Goal: Information Seeking & Learning: Understand process/instructions

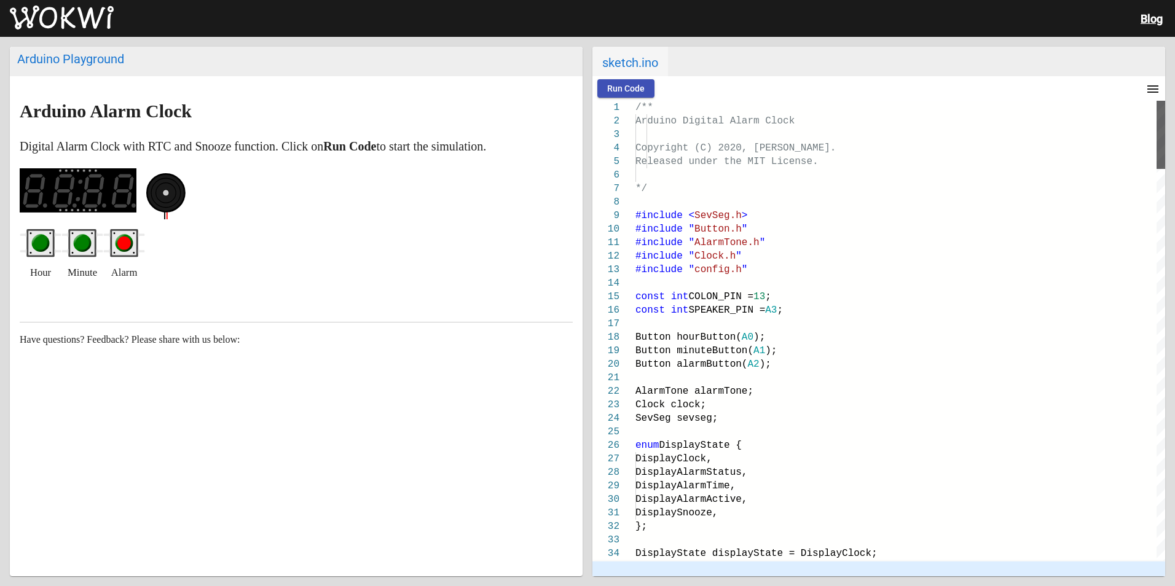
drag, startPoint x: 1161, startPoint y: 352, endPoint x: 1168, endPoint y: 123, distance: 228.7
click at [1168, 123] on div "Arduino Playground Arduino Alarm Clock Digital Alarm Clock with RTC and Snooze …" at bounding box center [587, 311] width 1175 height 549
drag, startPoint x: 755, startPoint y: 254, endPoint x: 754, endPoint y: 270, distance: 15.4
click at [754, 281] on div at bounding box center [900, 284] width 530 height 14
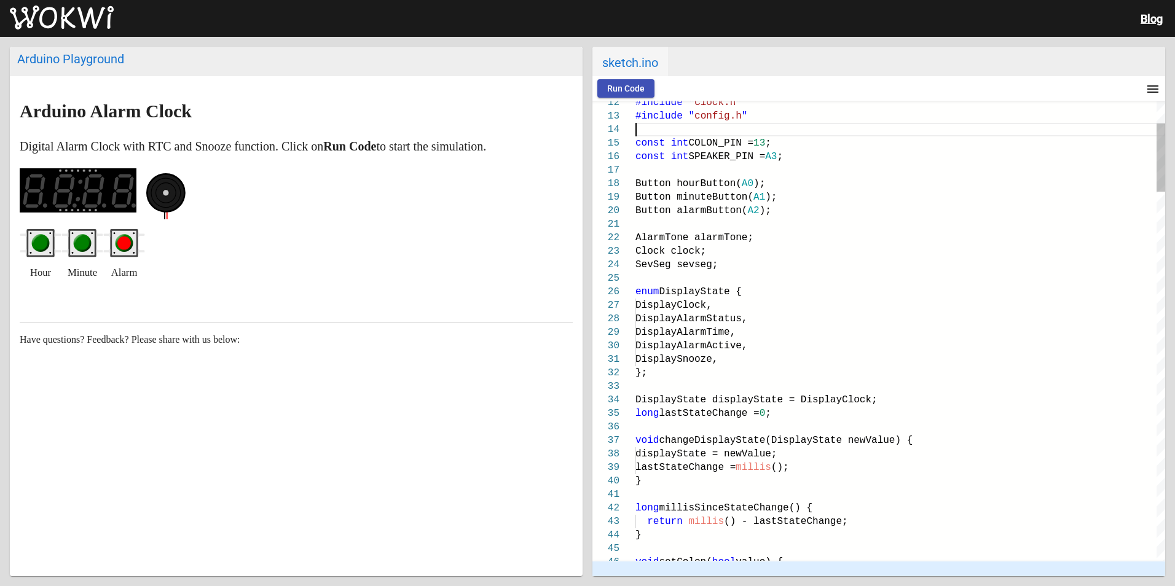
click at [768, 188] on div "Button hourButton( A0 );" at bounding box center [900, 184] width 530 height 14
click at [774, 210] on div "Button alarmButton( A2 );" at bounding box center [900, 211] width 530 height 14
click at [778, 204] on div "Button alarmButton( A2 );" at bounding box center [900, 211] width 530 height 14
click at [780, 200] on div "Button minuteButton( A1 );" at bounding box center [900, 198] width 530 height 14
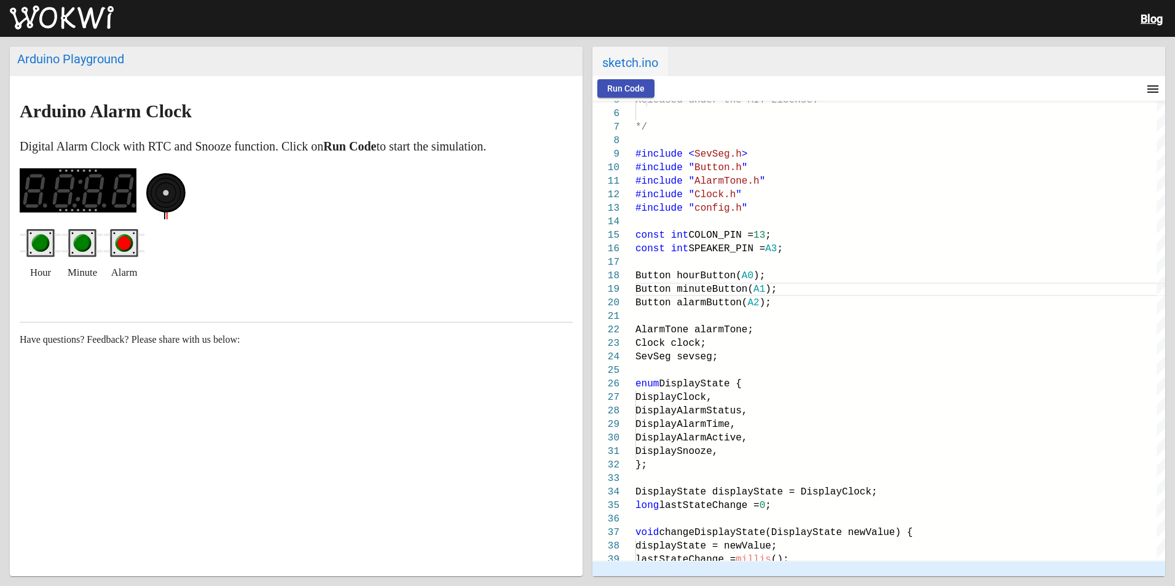
click at [69, 245] on rect "green pushbutton" at bounding box center [82, 243] width 28 height 28
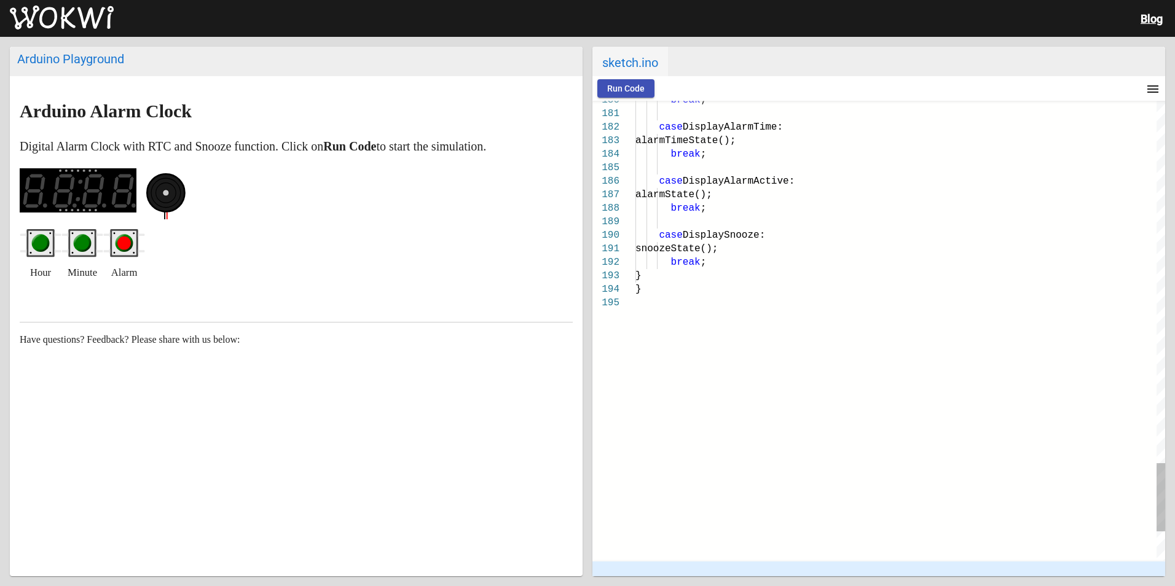
scroll to position [0, 108]
click at [644, 302] on div at bounding box center [900, 303] width 530 height 14
type textarea "/** Arduino Digital Alarm Clock Copyright (C) 2020, Uri Shaked. Released under …"
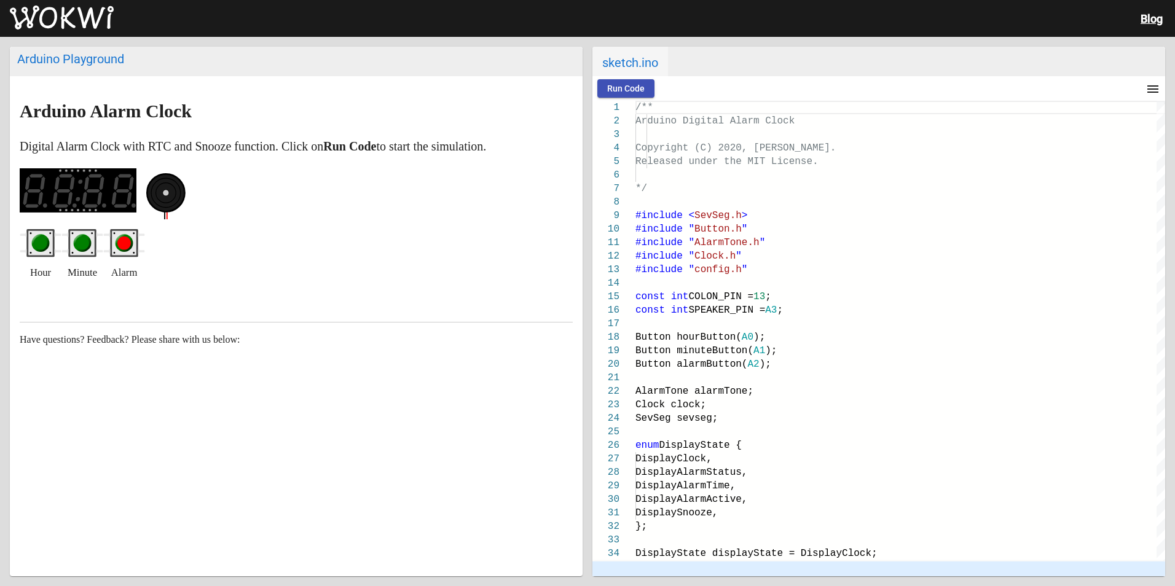
click at [145, 198] on div at bounding box center [296, 194] width 553 height 52
click at [49, 191] on rect at bounding box center [78, 190] width 117 height 44
click at [6, 238] on div "Arduino Playground Arduino Alarm Clock Digital Alarm Clock with RTC and Snooze …" at bounding box center [587, 311] width 1175 height 549
drag, startPoint x: 58, startPoint y: 266, endPoint x: 79, endPoint y: 264, distance: 21.0
click at [79, 264] on div "Hour Minute Alarm" at bounding box center [296, 255] width 553 height 53
